Goal: Task Accomplishment & Management: Use online tool/utility

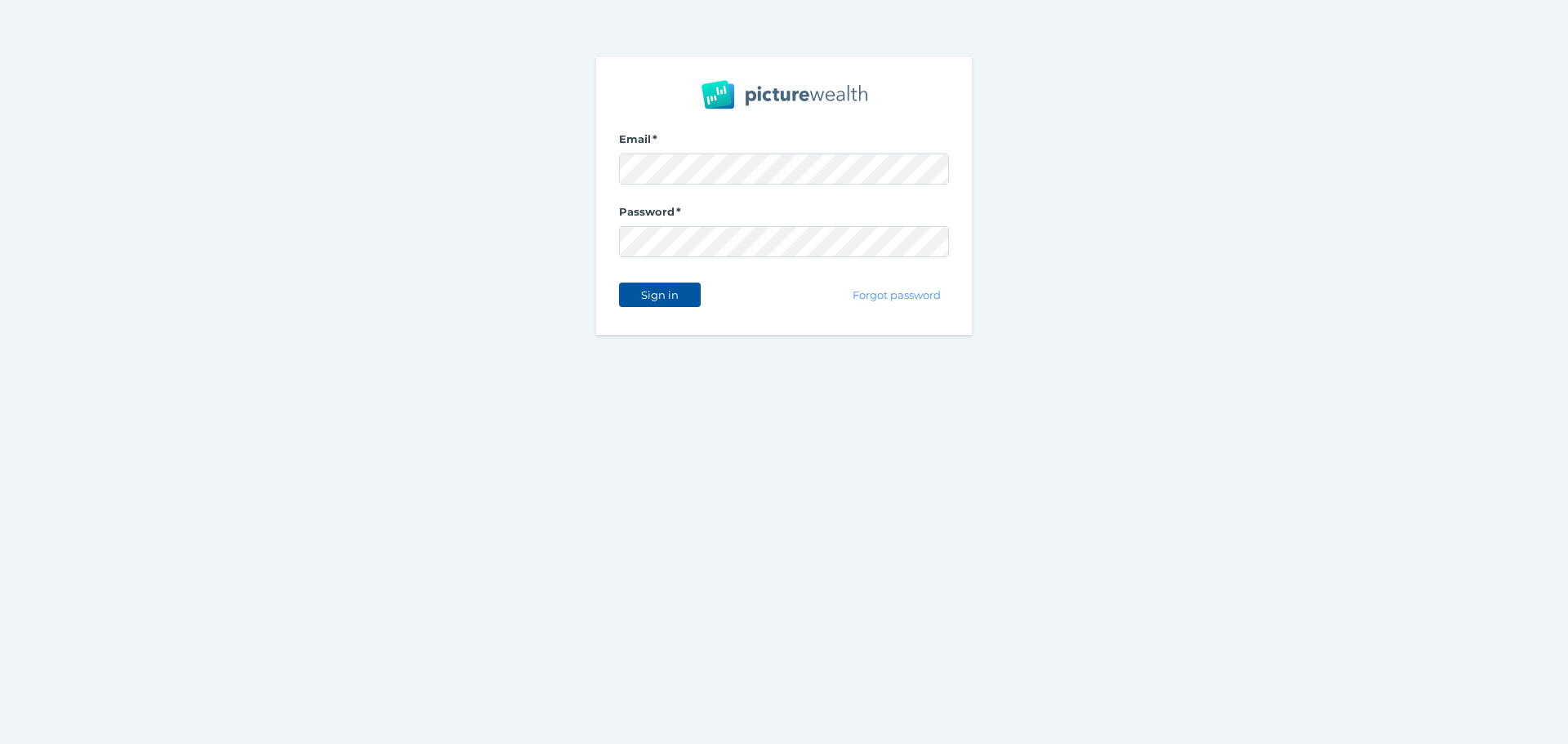
click at [660, 293] on span "Sign in" at bounding box center [660, 295] width 51 height 13
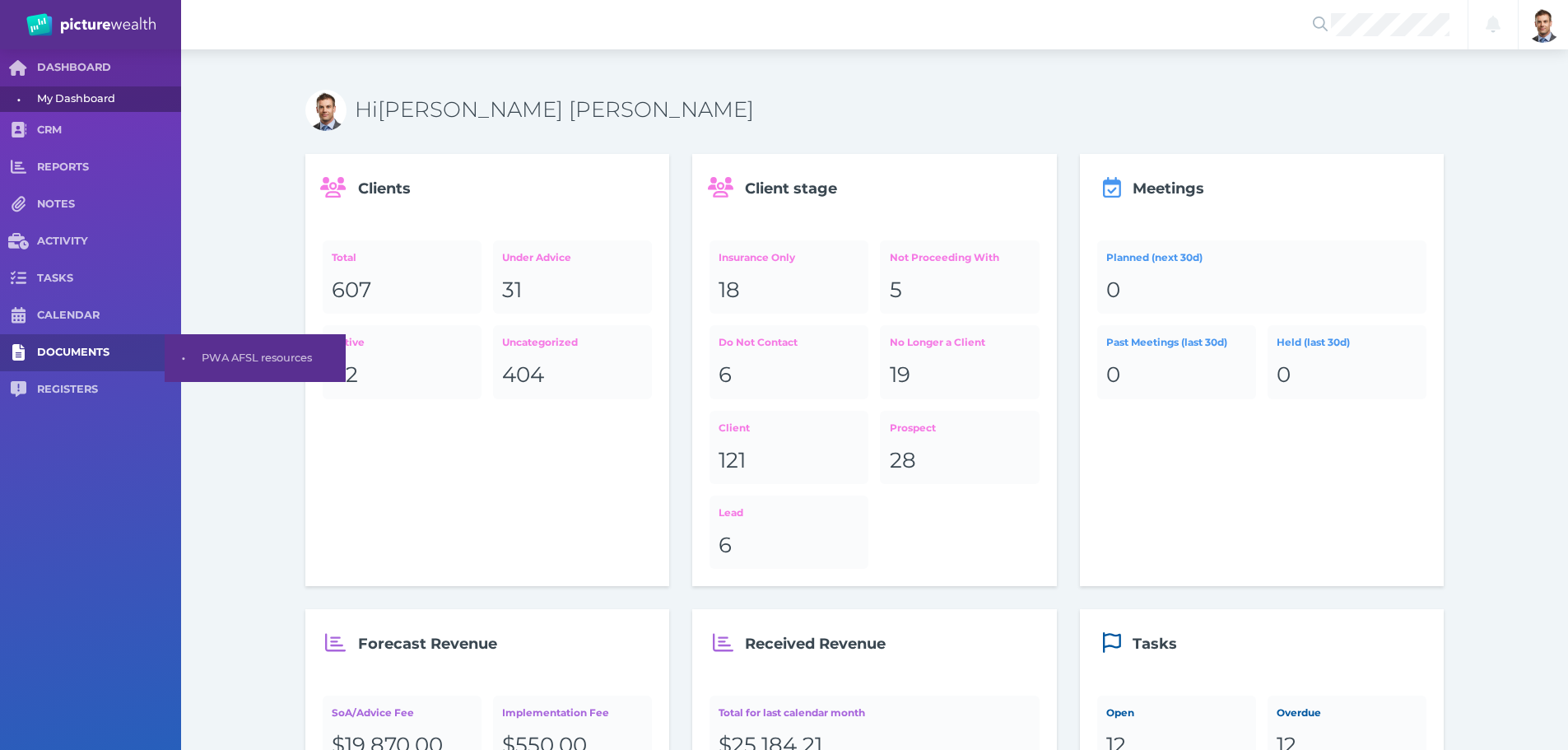
click at [54, 356] on span "DOCUMENTS" at bounding box center [109, 353] width 144 height 14
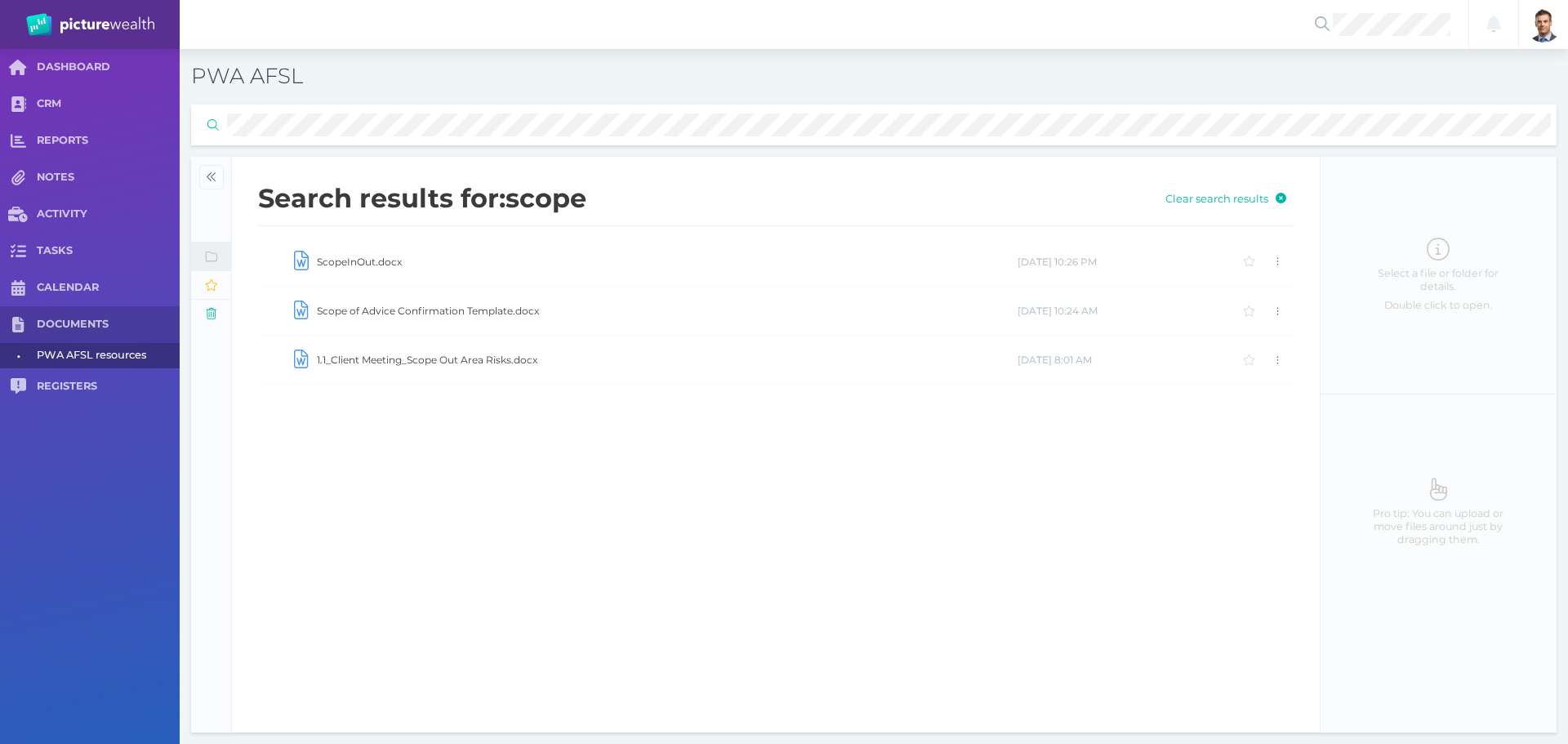
click at [465, 358] on td "1.1_Client Meeting_Scope Out Area Risks.docx" at bounding box center [666, 360] width 701 height 49
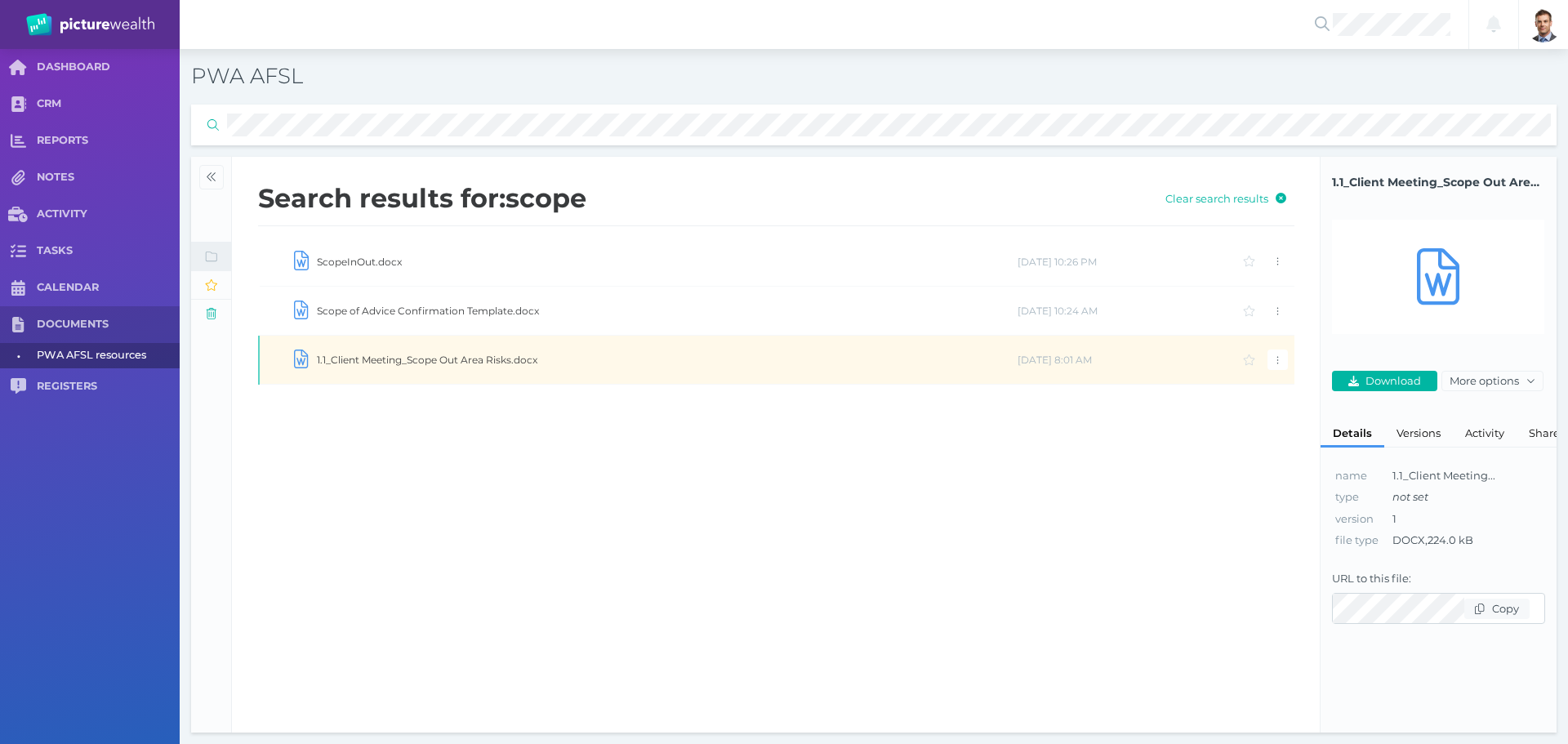
click at [465, 358] on td "1.1_Client Meeting_Scope Out Area Risks.docx" at bounding box center [666, 360] width 701 height 49
